Goal: Information Seeking & Learning: Learn about a topic

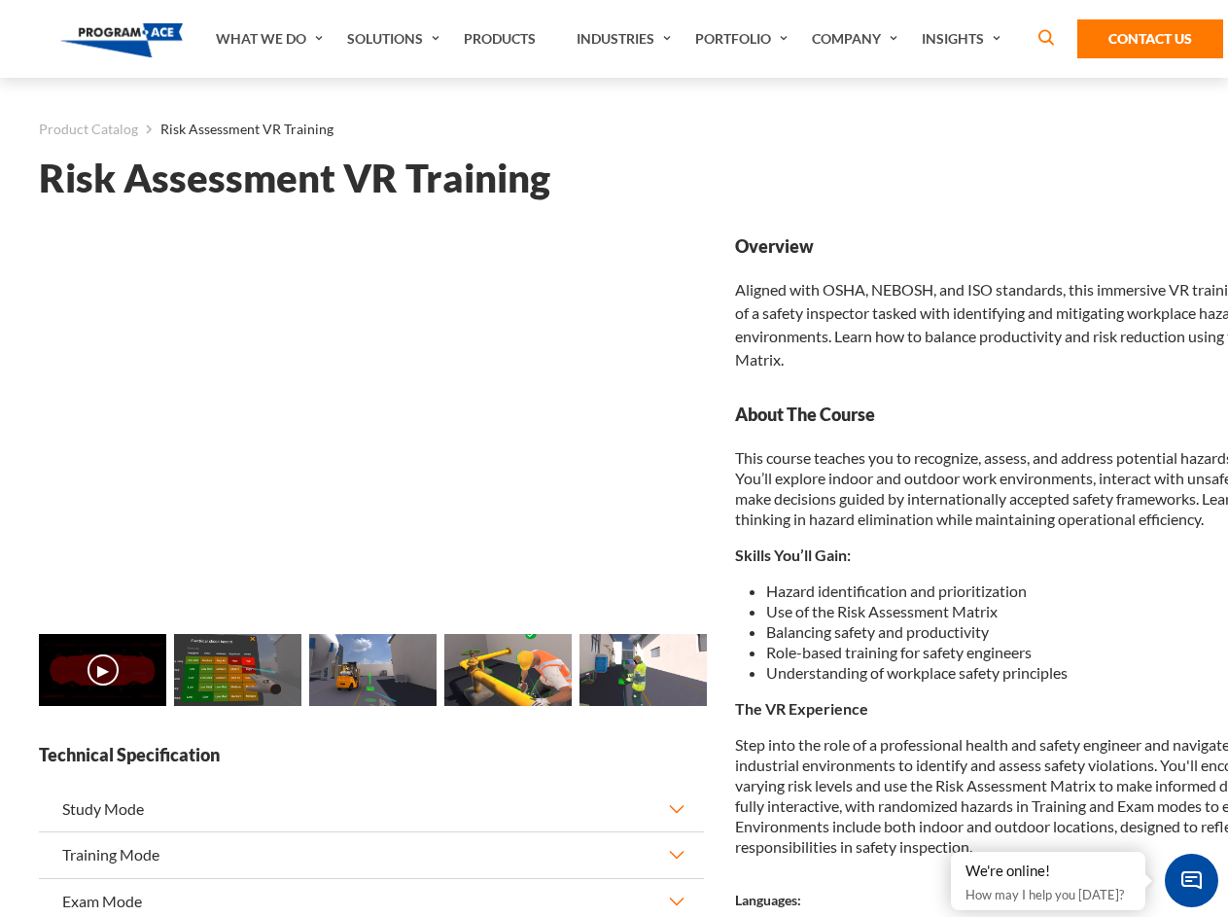
click at [396, 39] on link "Solutions" at bounding box center [396, 39] width 117 height 78
click at [0, 0] on div "AI & Computer Vision Solutions Computer Vision Quality Control AI tools for fas…" at bounding box center [0, 0] width 0 height 0
click at [0, 0] on div "AI & Computer Vision Solutions Virtual Training Solutions Virtual Tour Solution…" at bounding box center [0, 0] width 0 height 0
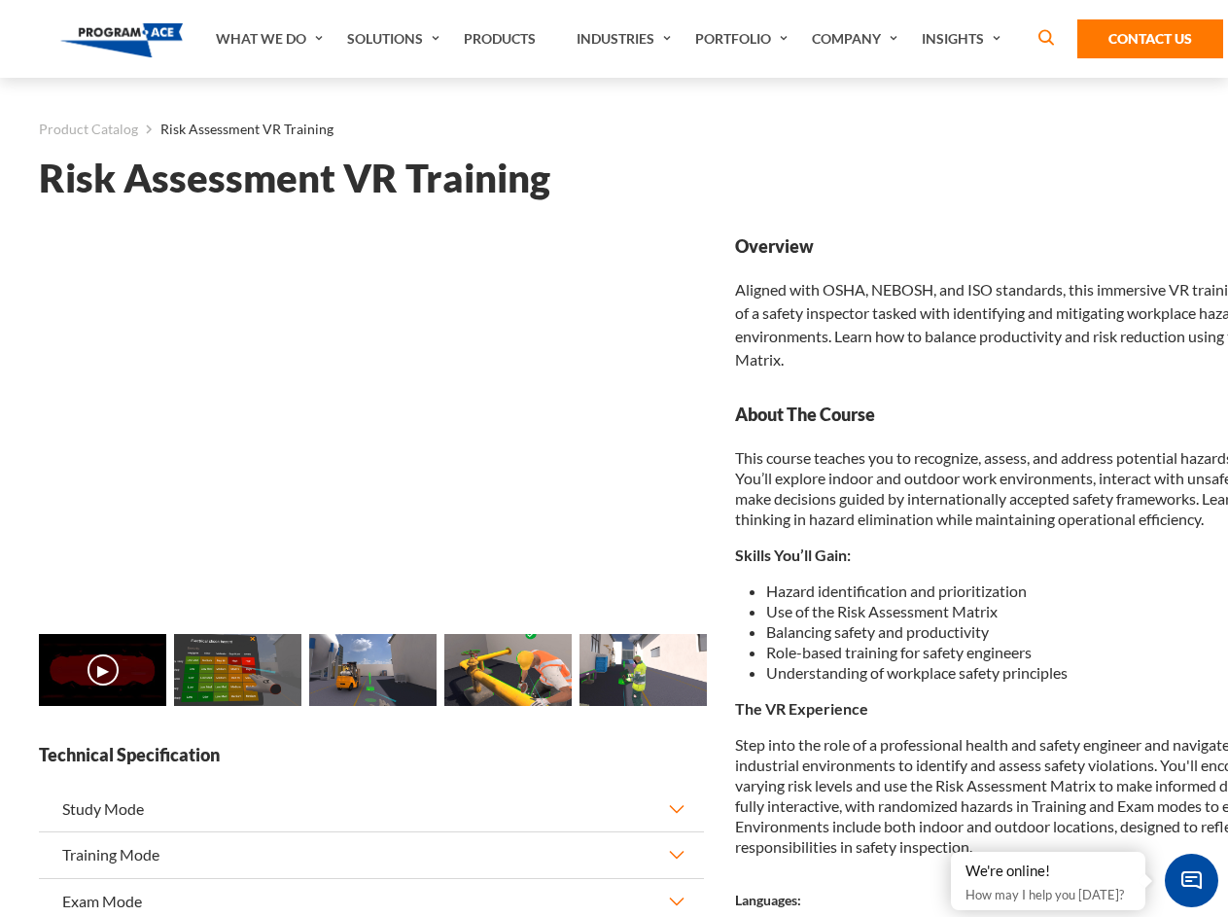
click at [0, 0] on div "AI & Computer Vision Solutions Virtual Training Solutions Virtual Tour Solution…" at bounding box center [0, 0] width 0 height 0
click at [0, 0] on div "AI & Computer Vision Solutions Computer Vision Quality Control AI tools for fas…" at bounding box center [0, 0] width 0 height 0
